Goal: Check status: Check status

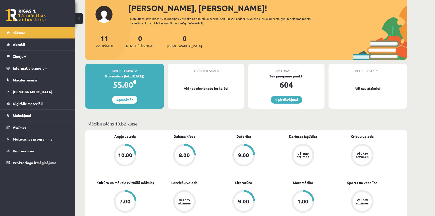
scroll to position [91, 0]
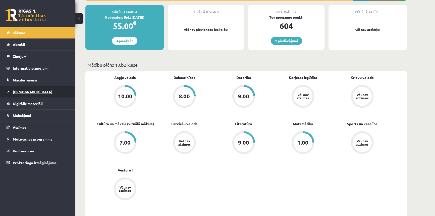
drag, startPoint x: 33, startPoint y: 90, endPoint x: 31, endPoint y: 90, distance: 2.6
drag, startPoint x: 31, startPoint y: 90, endPoint x: 24, endPoint y: 90, distance: 7.0
click at [24, 90] on span "[DEMOGRAPHIC_DATA]" at bounding box center [32, 91] width 39 height 5
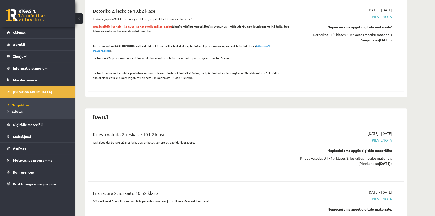
scroll to position [640, 0]
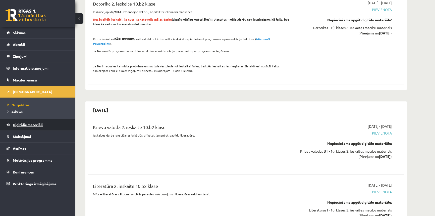
click at [15, 123] on span "Digitālie materiāli" at bounding box center [28, 124] width 30 height 5
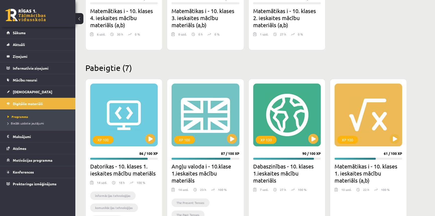
scroll to position [176, 0]
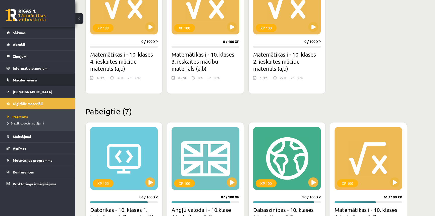
click at [30, 76] on link "Mācību resursi" at bounding box center [38, 80] width 63 height 12
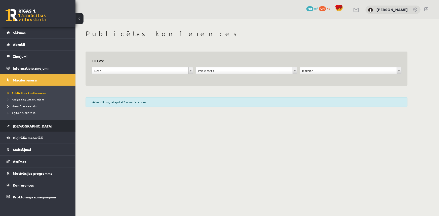
click at [22, 123] on link "[DEMOGRAPHIC_DATA]" at bounding box center [38, 126] width 63 height 12
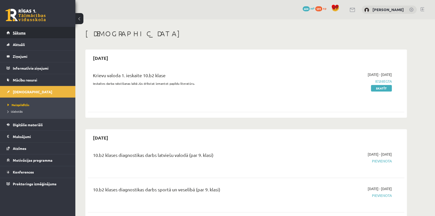
click at [20, 35] on link "Sākums" at bounding box center [38, 33] width 63 height 12
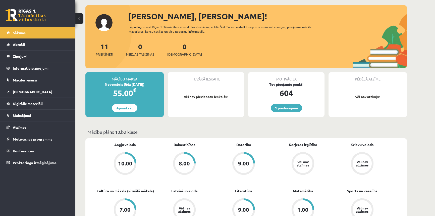
scroll to position [68, 0]
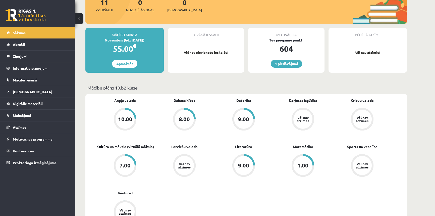
click at [301, 167] on div "1.00" at bounding box center [303, 166] width 11 height 6
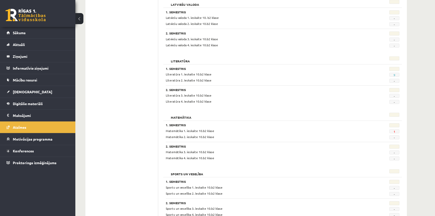
scroll to position [444, 0]
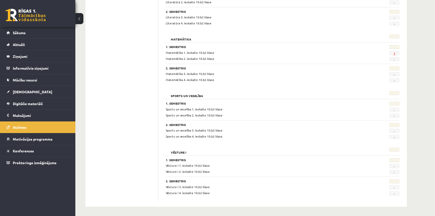
click at [395, 54] on link "1" at bounding box center [395, 53] width 2 height 4
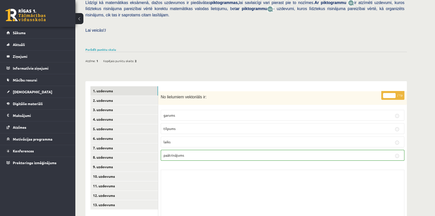
scroll to position [137, 0]
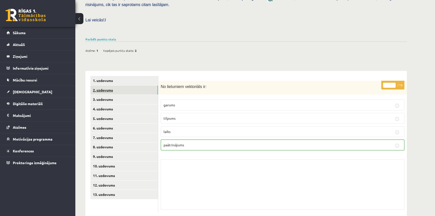
click at [110, 85] on link "2. uzdevums" at bounding box center [124, 89] width 68 height 9
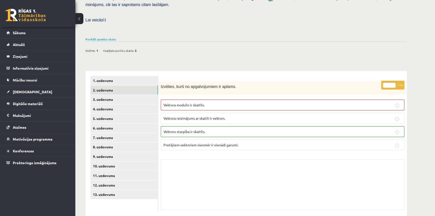
click at [231, 129] on p "Vektoru starpība ir skaitlis." at bounding box center [283, 131] width 238 height 5
drag, startPoint x: 363, startPoint y: 109, endPoint x: 400, endPoint y: 120, distance: 38.3
click at [366, 113] on label "Vektora reizinājums ar skaitli ir vektors." at bounding box center [283, 118] width 244 height 11
click at [107, 95] on link "3. uzdevums" at bounding box center [124, 99] width 68 height 9
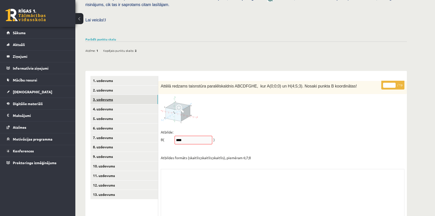
scroll to position [126, 0]
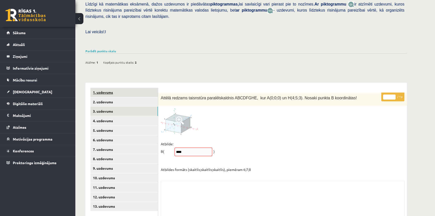
click at [103, 88] on link "1. uzdevums" at bounding box center [124, 92] width 68 height 9
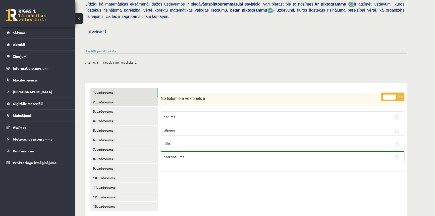
click at [103, 97] on link "2. uzdevums" at bounding box center [124, 101] width 68 height 9
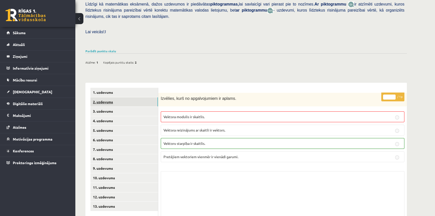
click at [104, 97] on link "2. uzdevums" at bounding box center [124, 101] width 68 height 9
click at [99, 107] on link "3. uzdevums" at bounding box center [124, 111] width 68 height 9
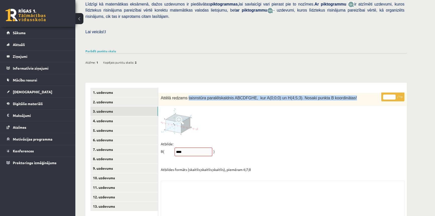
drag, startPoint x: 186, startPoint y: 86, endPoint x: 346, endPoint y: 89, distance: 160.6
click at [346, 93] on div "Attēlā redzams taisnstūra paralēlskaldnis ABCDFGHE, kur A(0;0;0) un H(4;5;3). N…" at bounding box center [282, 99] width 249 height 13
copy span "taisnstūra paralēlskaldnis ABCDFGHE, kur A(0;0;0) un H(4;5;3). Nosaki punkta B …"
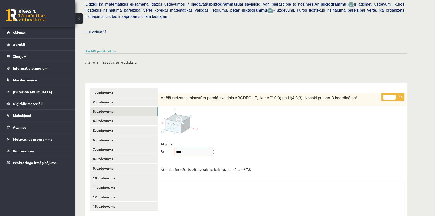
click at [196, 93] on div "Attēlā redzams taisnstūra paralēlskaldnis ABCDFGHE, kur A(0;0;0) un H(4;5;3). N…" at bounding box center [282, 99] width 249 height 13
click at [398, 92] on p "* / 1p" at bounding box center [393, 96] width 23 height 9
click at [278, 93] on div "Attēlā redzams taisnstūra paralēlskaldnis ABCDFGHE, kur A(0;0;0) un H(4;5;3). N…" at bounding box center [282, 99] width 249 height 13
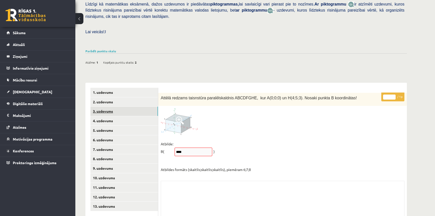
click at [98, 107] on link "3. uzdevums" at bounding box center [124, 111] width 68 height 9
click at [95, 97] on link "2. uzdevums" at bounding box center [124, 101] width 68 height 9
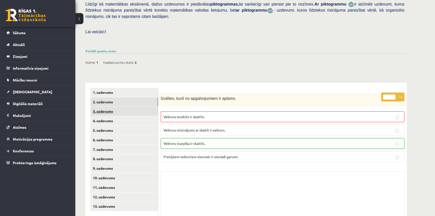
click at [102, 107] on link "3. uzdevums" at bounding box center [124, 111] width 68 height 9
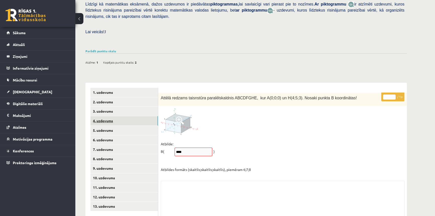
click at [104, 116] on link "4. uzdevums" at bounding box center [124, 120] width 68 height 9
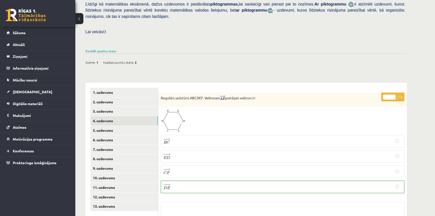
click at [188, 183] on p "− − → D E D E →" at bounding box center [283, 186] width 238 height 7
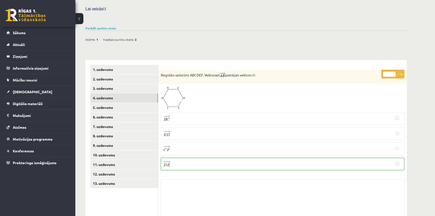
scroll to position [168, 0]
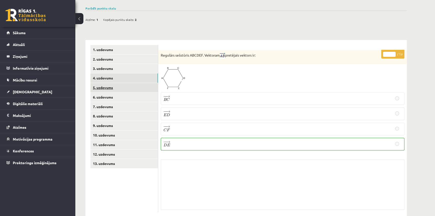
click at [100, 83] on link "5. uzdevums" at bounding box center [124, 87] width 68 height 9
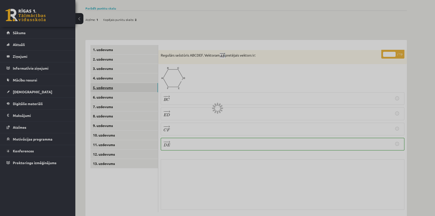
scroll to position [151, 0]
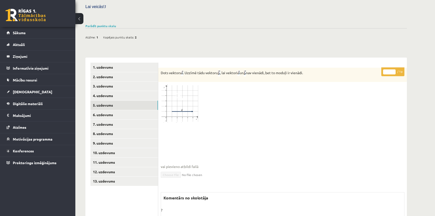
drag, startPoint x: 183, startPoint y: 93, endPoint x: 181, endPoint y: 84, distance: 9.7
click at [182, 93] on img at bounding box center [180, 103] width 38 height 38
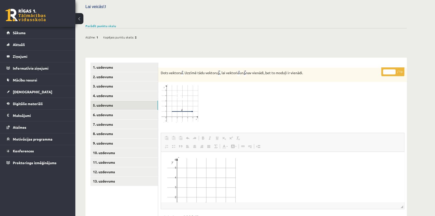
scroll to position [0, 0]
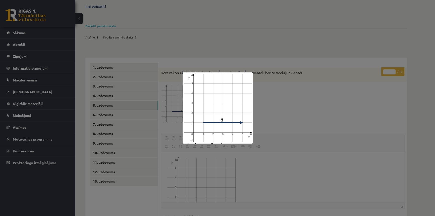
click at [172, 63] on div at bounding box center [217, 108] width 435 height 216
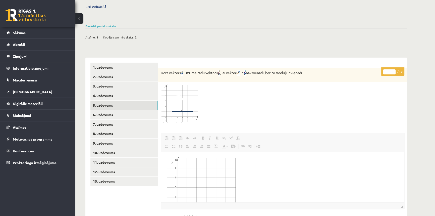
drag, startPoint x: 160, startPoint y: 61, endPoint x: 317, endPoint y: 58, distance: 156.4
click at [317, 68] on div "Dots vektors . Uzzīmē tādu vektoru , lai vektori un nav vienādi, bet to moduļi …" at bounding box center [282, 75] width 249 height 14
copy p "Dots vektors . Uzzīmē tādu vektoru , lai vektori un nav vienādi, bet to moduļi …"
click at [111, 91] on link "4. uzdevums" at bounding box center [124, 95] width 68 height 9
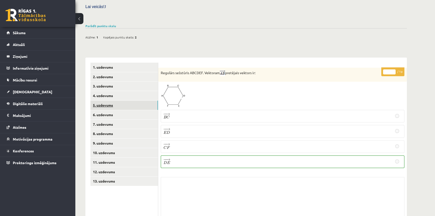
click at [101, 101] on link "5. uzdevums" at bounding box center [124, 105] width 68 height 9
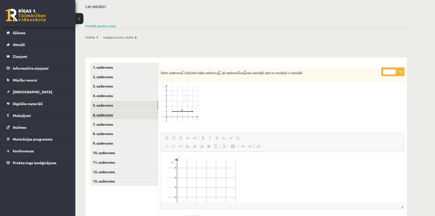
click at [105, 110] on link "6. uzdevums" at bounding box center [124, 114] width 68 height 9
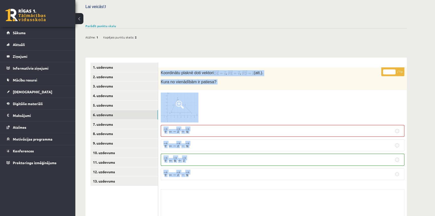
drag, startPoint x: 161, startPoint y: 61, endPoint x: 214, endPoint y: 168, distance: 118.9
click at [214, 168] on div "* / 1p Koordinātu plaknē doti vektori , , (att.). Kura no vienādībām ir patiesa…" at bounding box center [282, 155] width 249 height 174
drag, startPoint x: 172, startPoint y: 64, endPoint x: 184, endPoint y: 50, distance: 18.5
click at [184, 58] on div "* / 1p Koordinātu plaknē doti vektori , , (att.). Kura no vienādībām ir patiesa…" at bounding box center [282, 152] width 249 height 189
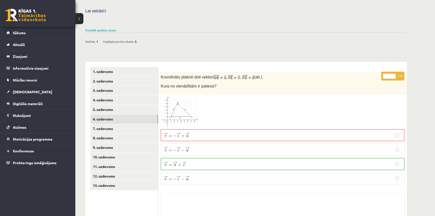
scroll to position [181, 0]
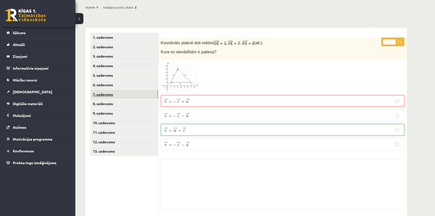
click at [100, 90] on link "7. uzdevums" at bounding box center [124, 94] width 68 height 9
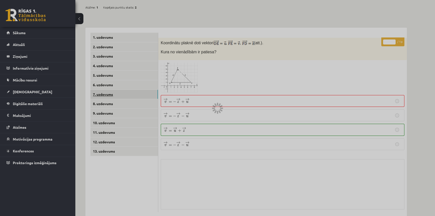
scroll to position [163, 0]
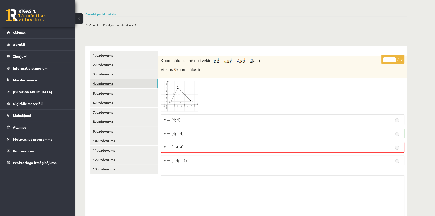
click at [103, 79] on link "4. uzdevums" at bounding box center [124, 83] width 68 height 9
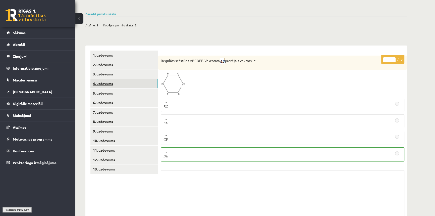
scroll to position [158, 0]
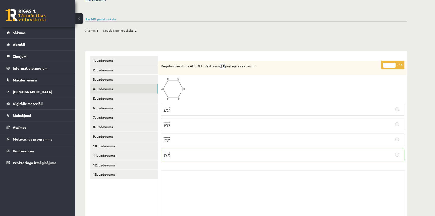
click at [105, 63] on ul "1. uzdevums 2. uzdevums 3. uzdevums 4. uzdevums 5. uzdevums 6. uzdevums 7. uzde…" at bounding box center [124, 139] width 68 height 167
click at [106, 65] on link "2. uzdevums" at bounding box center [124, 69] width 68 height 9
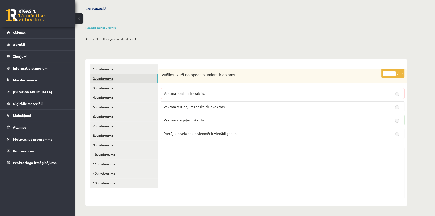
scroll to position [138, 0]
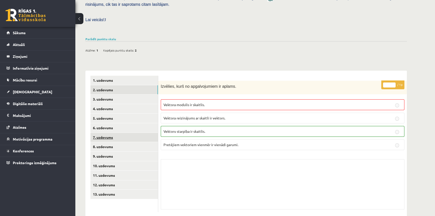
click at [105, 133] on link "7. uzdevums" at bounding box center [124, 137] width 68 height 9
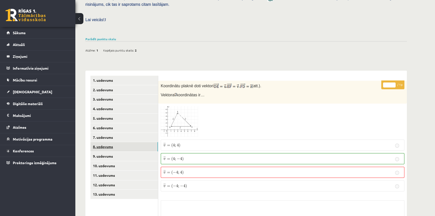
click at [103, 142] on link "8. uzdevums" at bounding box center [124, 146] width 68 height 9
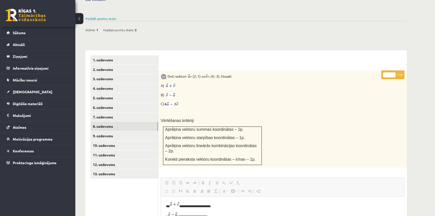
scroll to position [187, 0]
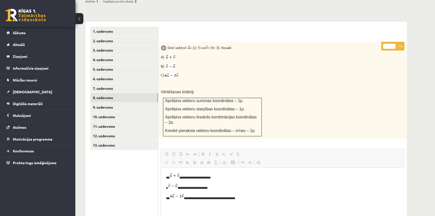
click at [245, 200] on p "**********" at bounding box center [281, 197] width 230 height 7
click at [240, 199] on p "**********" at bounding box center [281, 197] width 230 height 7
click at [232, 196] on p "**********" at bounding box center [281, 197] width 230 height 7
click at [236, 197] on p "**********" at bounding box center [281, 197] width 230 height 7
click at [239, 197] on p "**********" at bounding box center [281, 197] width 230 height 7
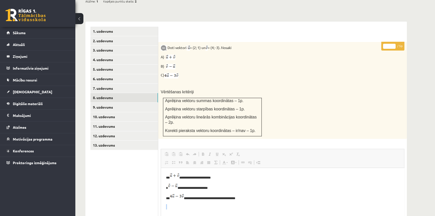
click at [239, 197] on p "**********" at bounding box center [281, 197] width 230 height 7
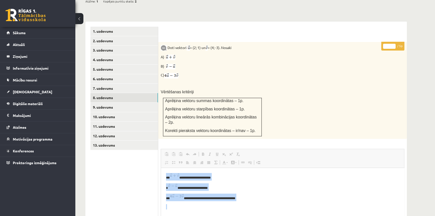
drag, startPoint x: 239, startPoint y: 197, endPoint x: 170, endPoint y: 174, distance: 72.6
click at [221, 176] on p "**********" at bounding box center [281, 176] width 230 height 7
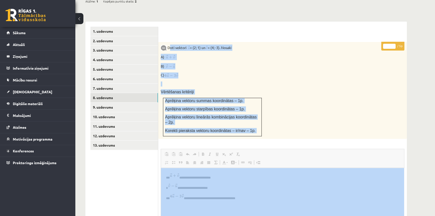
drag, startPoint x: 169, startPoint y: 37, endPoint x: 44, endPoint y: 41, distance: 125.0
click at [208, 202] on div "* / 5p Doti vektori = (2; 1) un = (4; -3). Nosaki A) B) C) Vērtēšanas kritēriji…" at bounding box center [282, 178] width 249 height 272
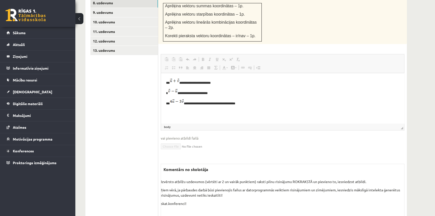
scroll to position [283, 0]
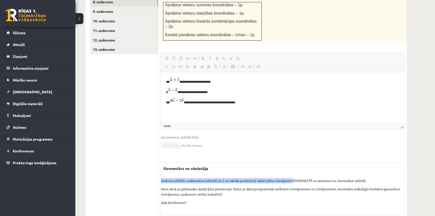
drag, startPoint x: 161, startPoint y: 162, endPoint x: 274, endPoint y: 167, distance: 113.0
click at [292, 178] on p "Izvērsto atbilžu uzdevumos (vērtēti ar 2 un vairāk punktiem) raksti pilnu risin…" at bounding box center [282, 180] width 243 height 5
drag, startPoint x: 154, startPoint y: 185, endPoint x: 158, endPoint y: 178, distance: 7.7
click at [155, 185] on ul "1. uzdevums 2. uzdevums 3. uzdevums 4. uzdevums 5. uzdevums 6. uzdevums 7. uzde…" at bounding box center [124, 74] width 68 height 287
drag, startPoint x: 162, startPoint y: 161, endPoint x: 312, endPoint y: 158, distance: 149.6
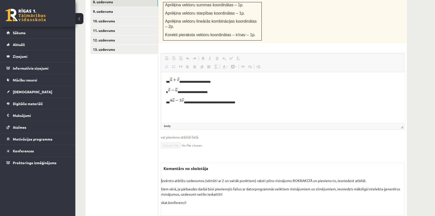
click at [326, 163] on div "Komentārs no skolotāja Izvērsto atbilžu uzdevumos (vērtēti ar 2 un vairāk punkt…" at bounding box center [283, 189] width 244 height 53
click at [185, 178] on p "Izvērsto atbilžu uzdevumos (vērtēti ar 2 un vairāk punktiem) raksti pilnu risin…" at bounding box center [282, 180] width 243 height 5
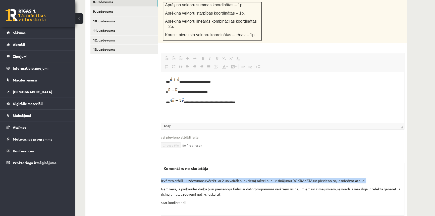
drag, startPoint x: 161, startPoint y: 163, endPoint x: 369, endPoint y: 163, distance: 208.1
click at [369, 178] on p "Izvērsto atbilžu uzdevumos (vērtēti ar 2 un vairāk punktiem) raksti pilnu risin…" at bounding box center [282, 180] width 243 height 5
copy p "Izvērsto atbilžu uzdevumos (vērtēti ar 2 un vairāk punktiem) raksti pilnu risin…"
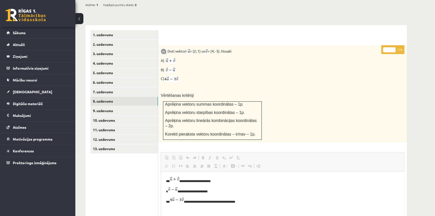
scroll to position [146, 0]
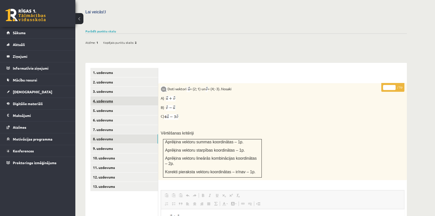
click at [98, 96] on link "4. uzdevums" at bounding box center [124, 100] width 68 height 9
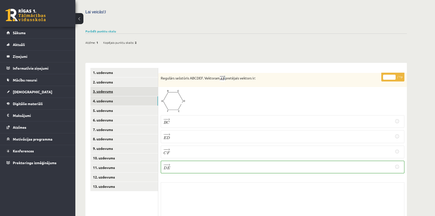
click at [100, 87] on link "3. uzdevums" at bounding box center [124, 91] width 68 height 9
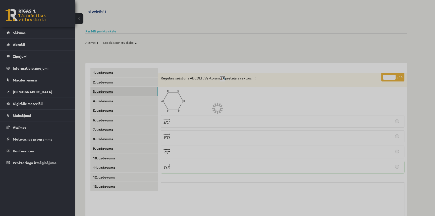
scroll to position [126, 0]
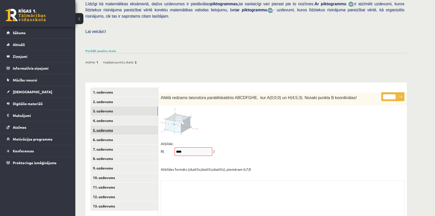
click at [100, 125] on link "5. uzdevums" at bounding box center [124, 129] width 68 height 9
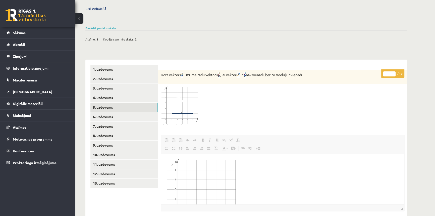
scroll to position [0, 0]
click at [190, 167] on img "Editor, wiswyg-editor-user-answer-47433991410160" at bounding box center [201, 194] width 70 height 71
click at [275, 174] on p "Editor, wiswyg-editor-user-answer-47433991410160" at bounding box center [282, 195] width 233 height 73
click at [238, 185] on p "Editor, wiswyg-editor-user-answer-47433991410160" at bounding box center [282, 195] width 233 height 73
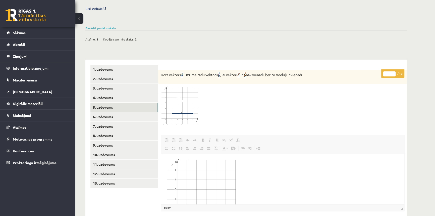
click at [238, 185] on p "Editor, wiswyg-editor-user-answer-47433991410160" at bounding box center [282, 195] width 233 height 73
click at [221, 137] on link "Subscript" at bounding box center [224, 140] width 7 height 7
